Goal: Check status: Check status

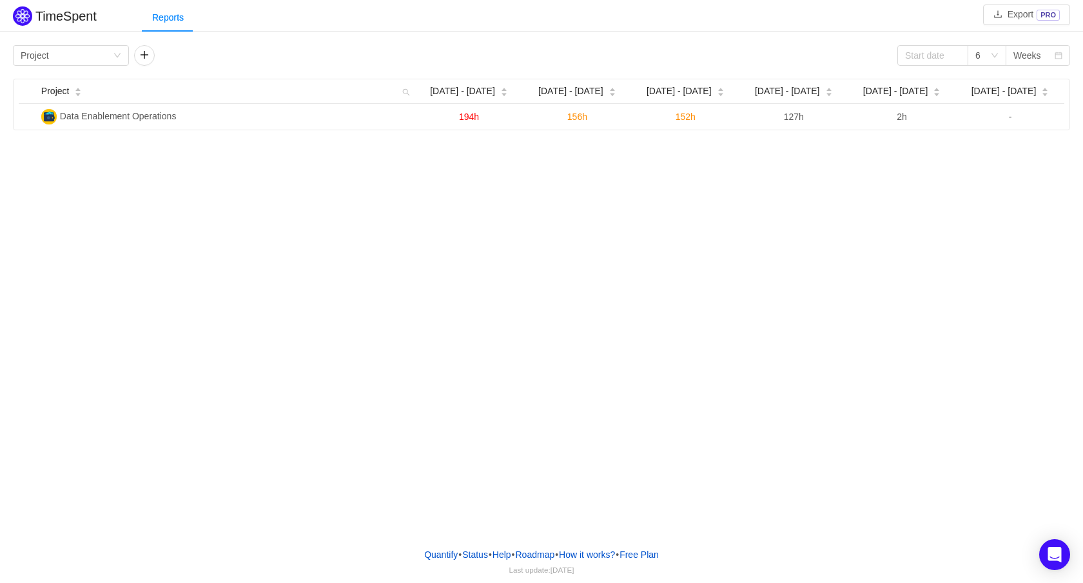
click at [610, 281] on div "TimeSpent Export PRO Reports Group by Project 6 Weeks Project Aug [DATE] - [DAT…" at bounding box center [541, 268] width 1083 height 537
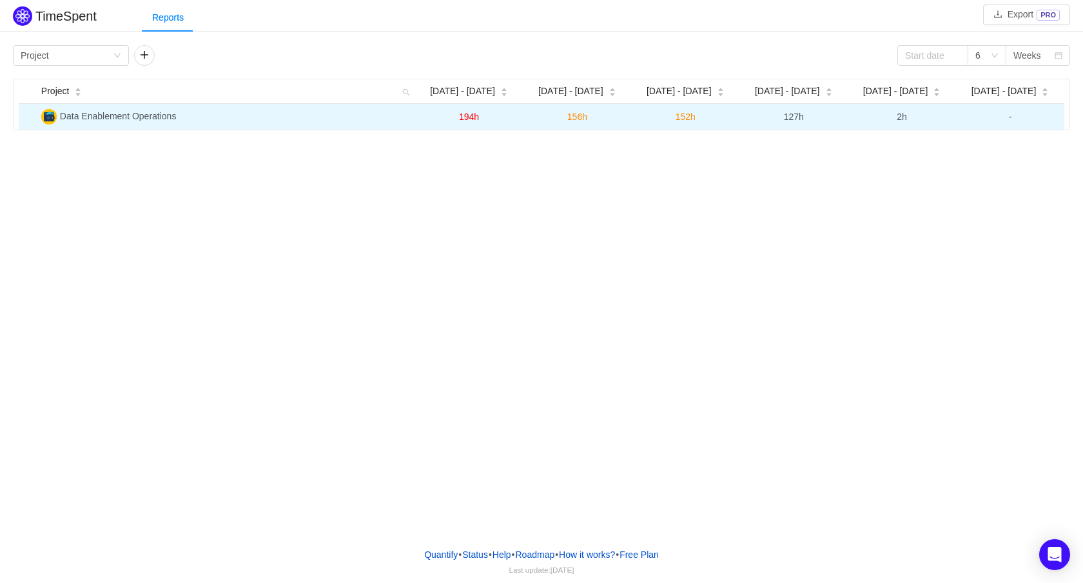
click at [369, 120] on td "Data Enablement Operations" at bounding box center [225, 117] width 379 height 26
click at [899, 118] on span "2h" at bounding box center [902, 117] width 10 height 10
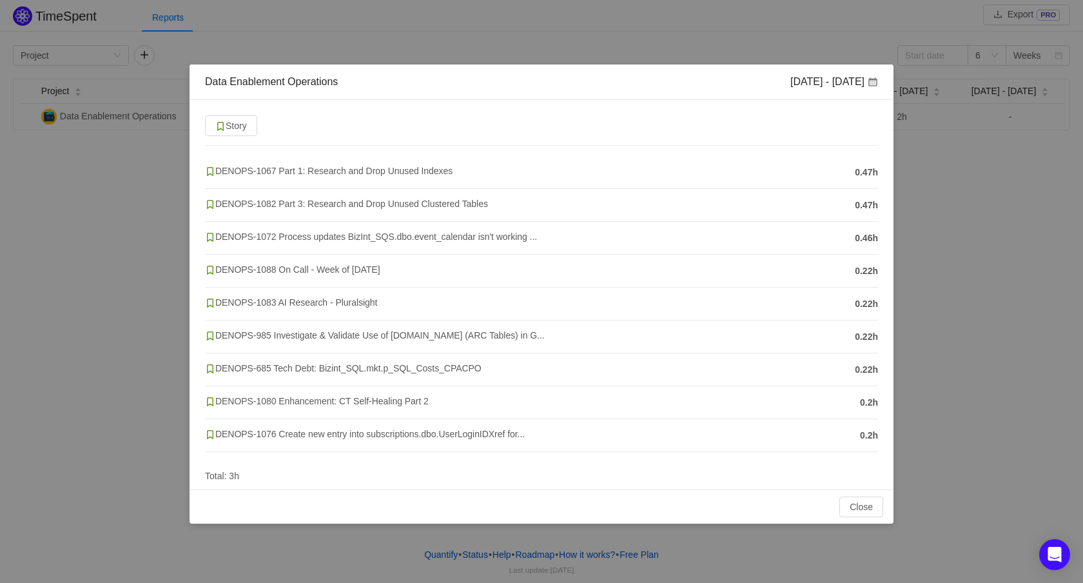
click at [954, 195] on div "Data Enablement Operations [DATE] - [DATE] Story DENOPS-1067 Part 1: Research a…" at bounding box center [541, 291] width 1083 height 583
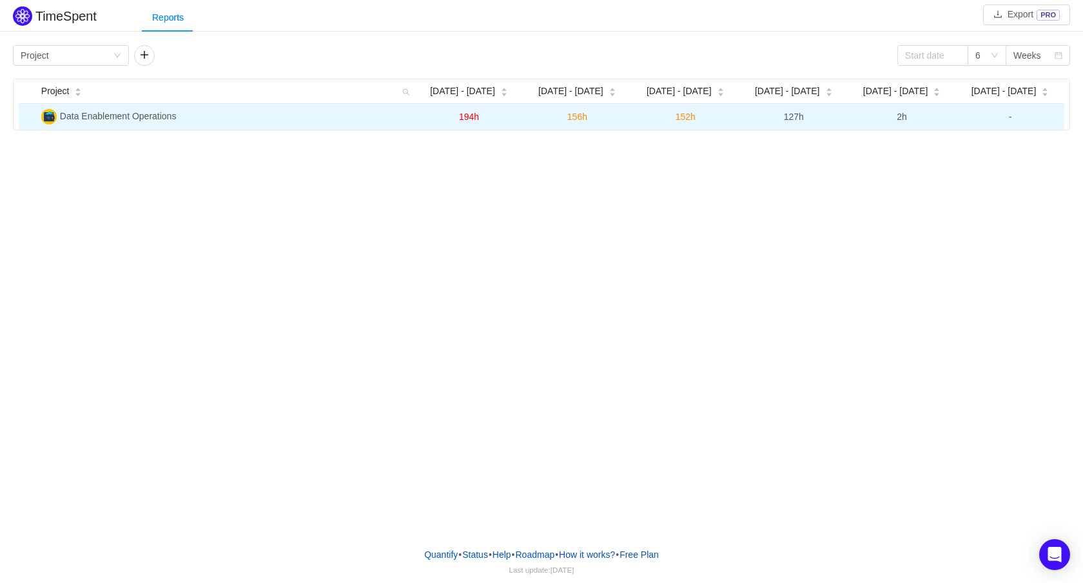
click at [473, 118] on span "194h" at bounding box center [469, 117] width 20 height 10
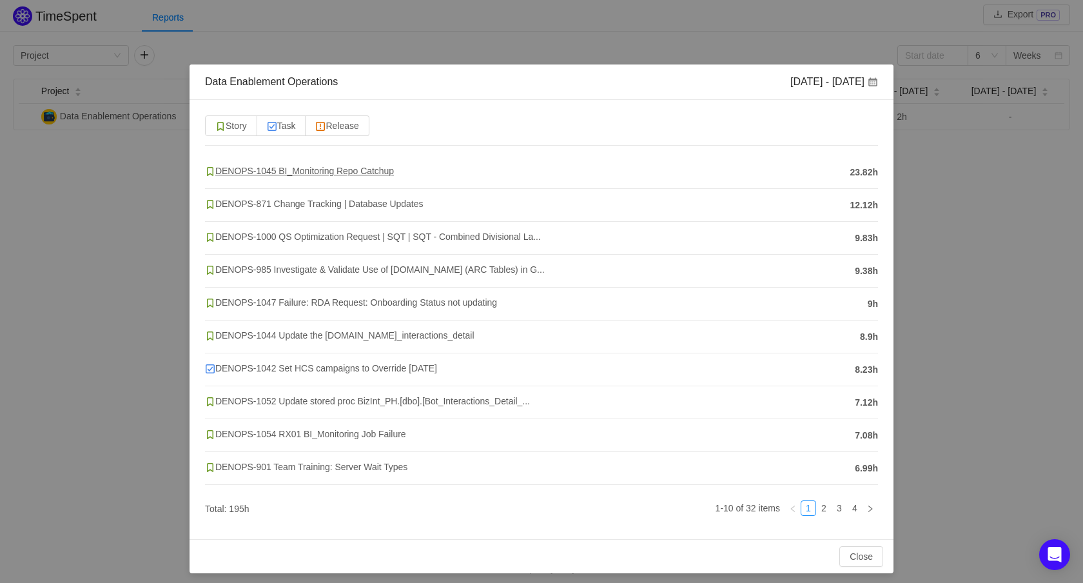
scroll to position [6, 0]
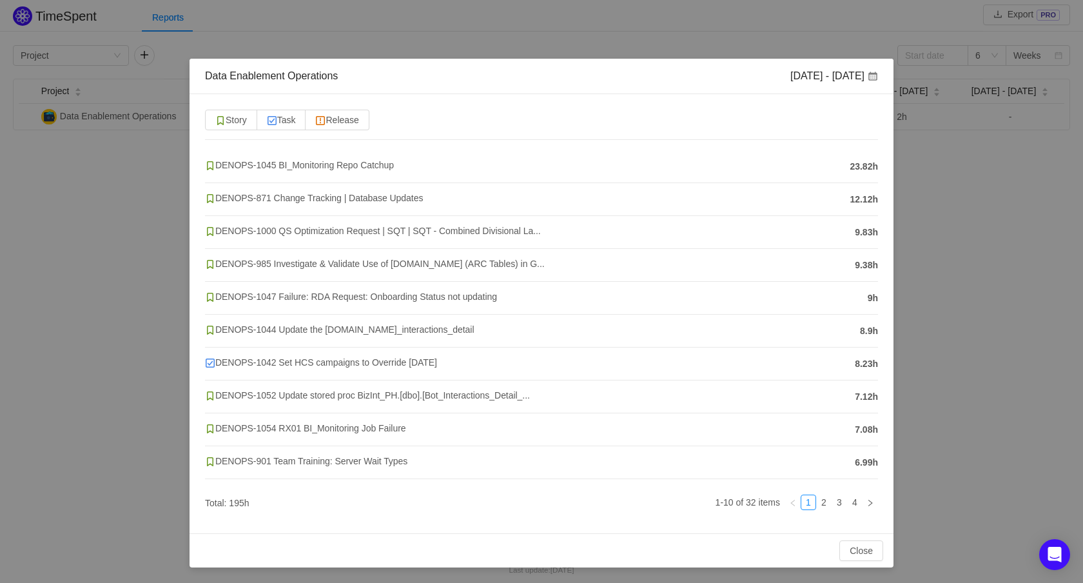
click at [108, 221] on div "Data Enablement Operations [DATE] - [DATE] Story Task Release DENOPS-1045 BI_Mo…" at bounding box center [541, 291] width 1083 height 583
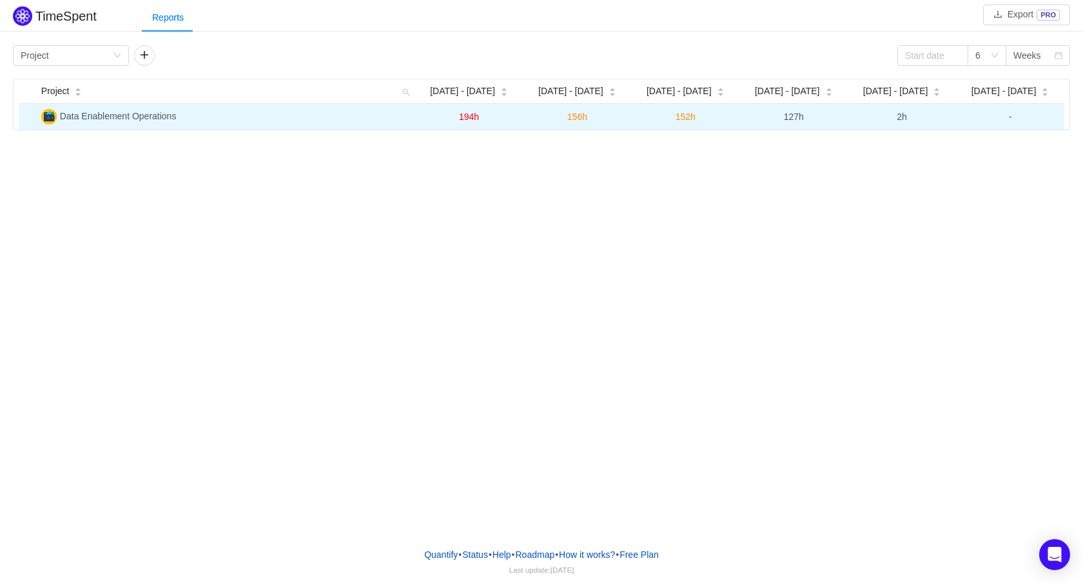
click at [901, 120] on span "2h" at bounding box center [902, 117] width 10 height 10
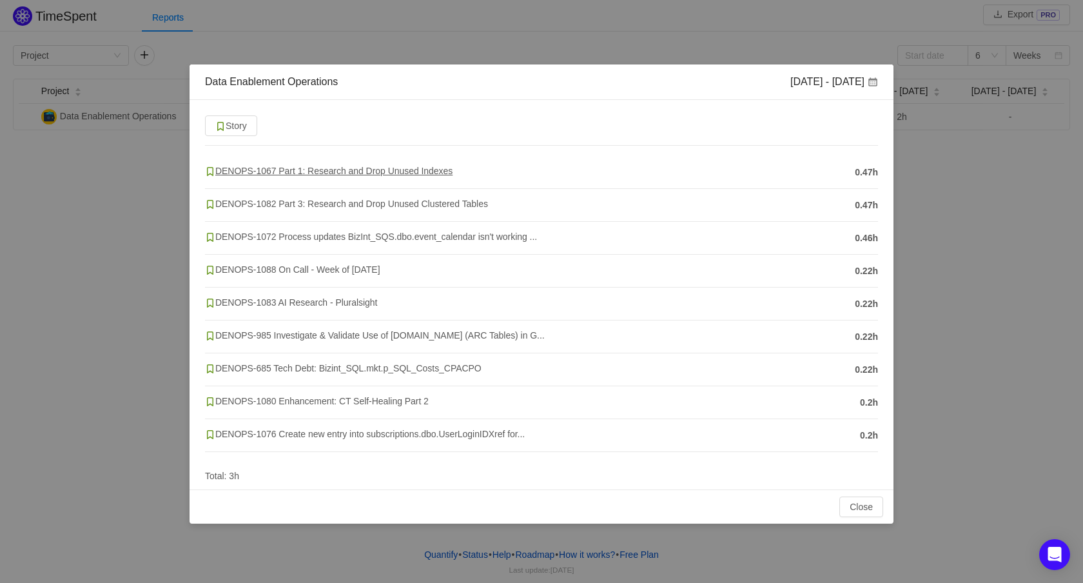
drag, startPoint x: 266, startPoint y: 168, endPoint x: 235, endPoint y: 171, distance: 30.4
click at [235, 171] on span "DENOPS-1067 Part 1: Research and Drop Unused Indexes" at bounding box center [329, 171] width 248 height 10
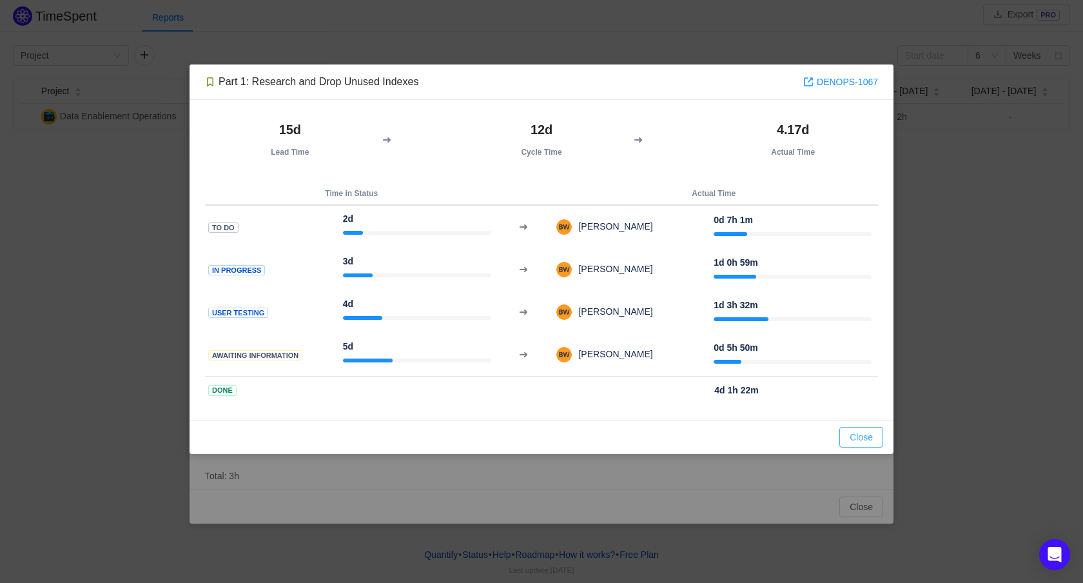
click at [871, 440] on button "Close" at bounding box center [862, 437] width 44 height 21
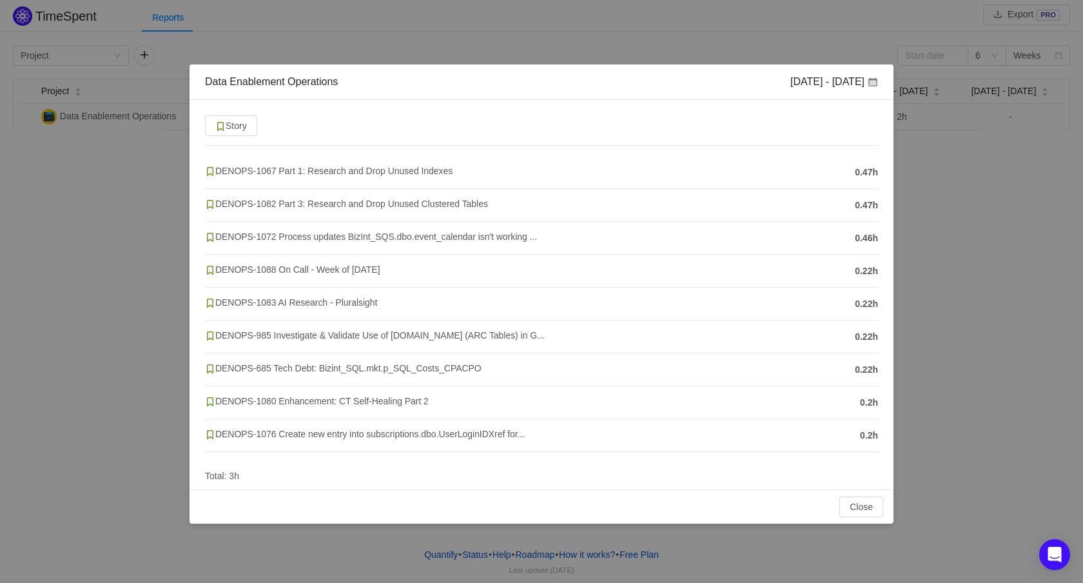
click at [250, 401] on span "DENOPS-1080 Enhancement: CT Self-Healing Part 2" at bounding box center [317, 401] width 224 height 10
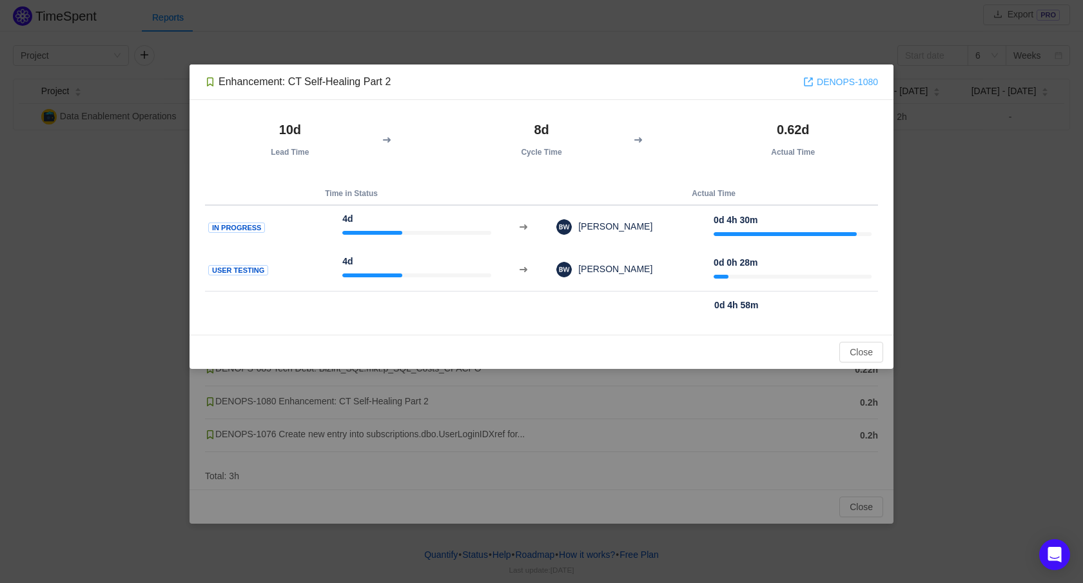
click at [834, 86] on link "DENOPS-1080" at bounding box center [840, 82] width 75 height 14
click at [870, 355] on button "Close" at bounding box center [862, 352] width 44 height 21
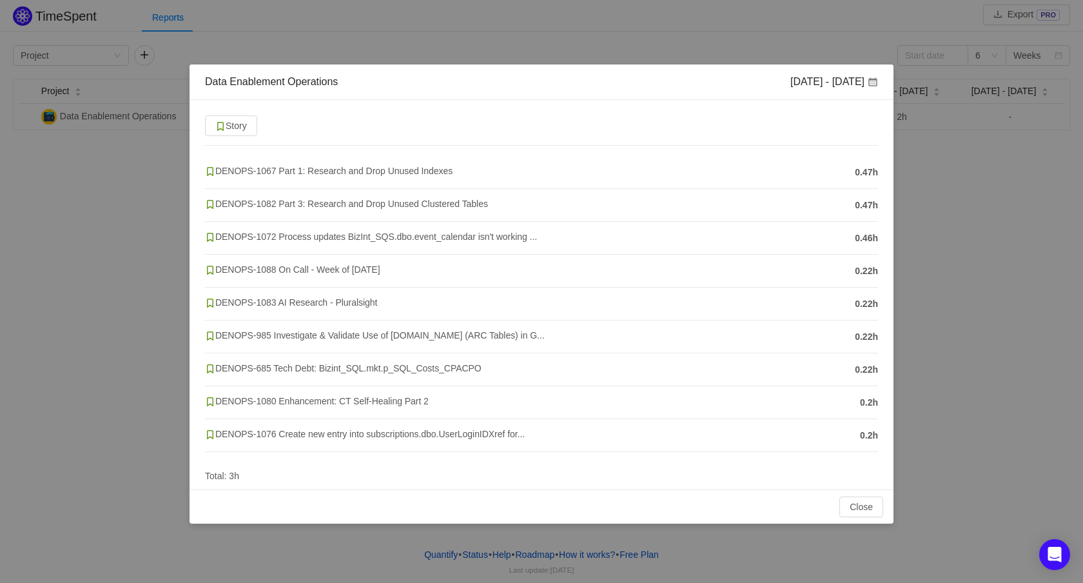
click at [146, 389] on div "Data Enablement Operations [DATE] - [DATE] Story DENOPS-1067 Part 1: Research a…" at bounding box center [541, 291] width 1083 height 583
